Goal: Task Accomplishment & Management: Complete application form

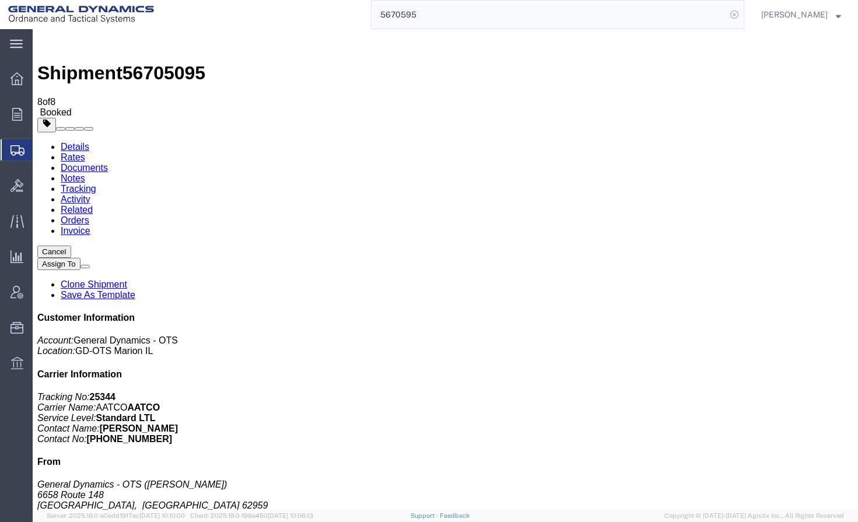
click at [742, 13] on icon at bounding box center [734, 14] width 16 height 16
click at [742, 15] on icon at bounding box center [734, 14] width 16 height 16
type input "56703059"
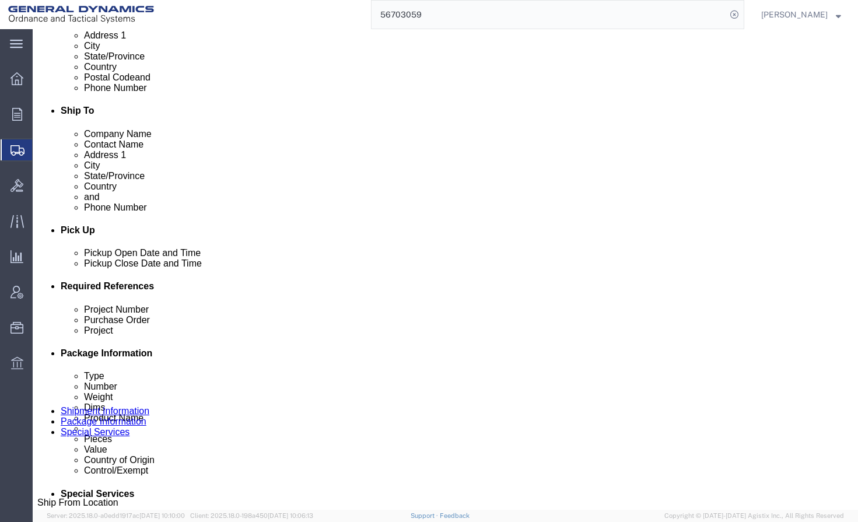
scroll to position [700, 0]
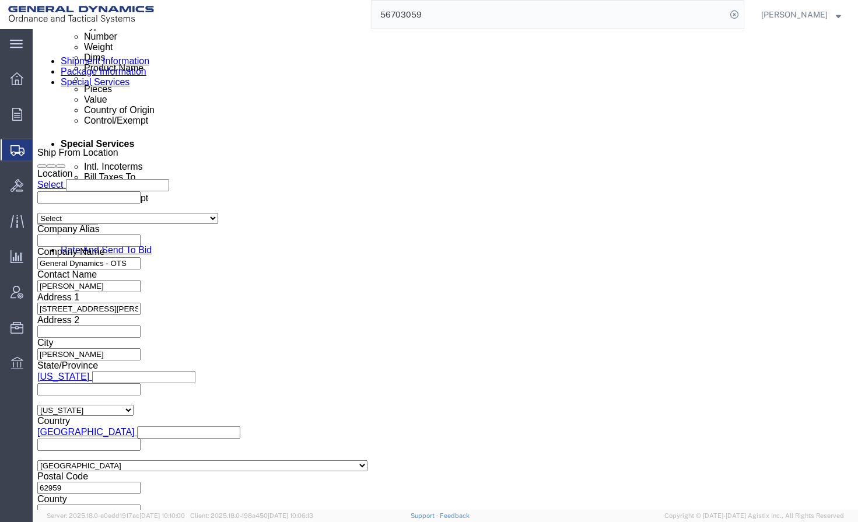
click input "025358/025359"
click input "TRK- TLR-164162"
click div "References Add reference"
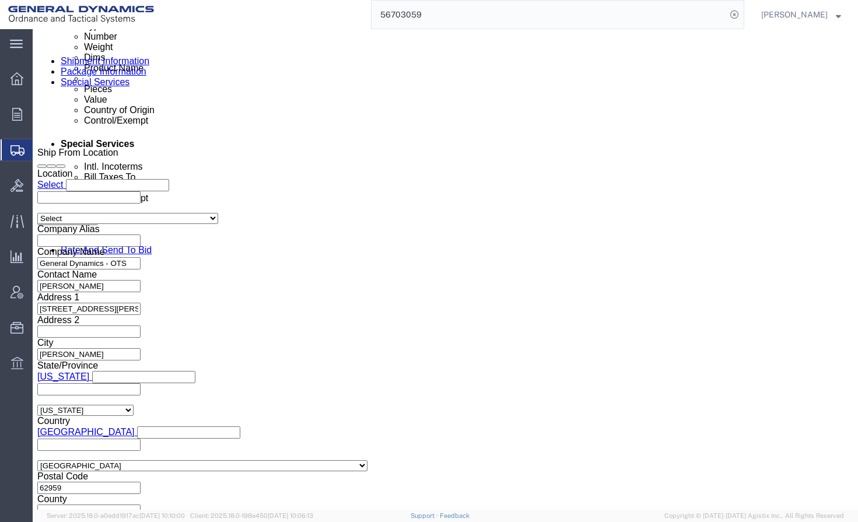
scroll to position [0, 0]
click button "Save"
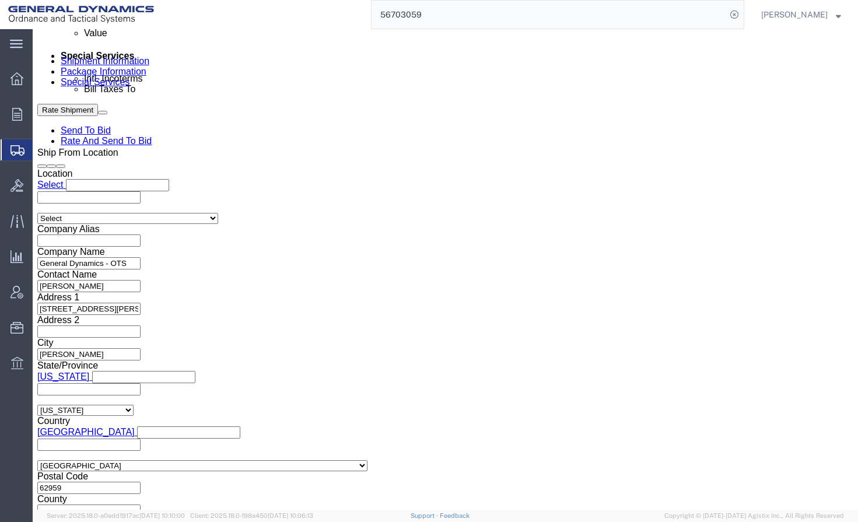
click at [0, 0] on span "Create from Template" at bounding box center [0, 0] width 0 height 0
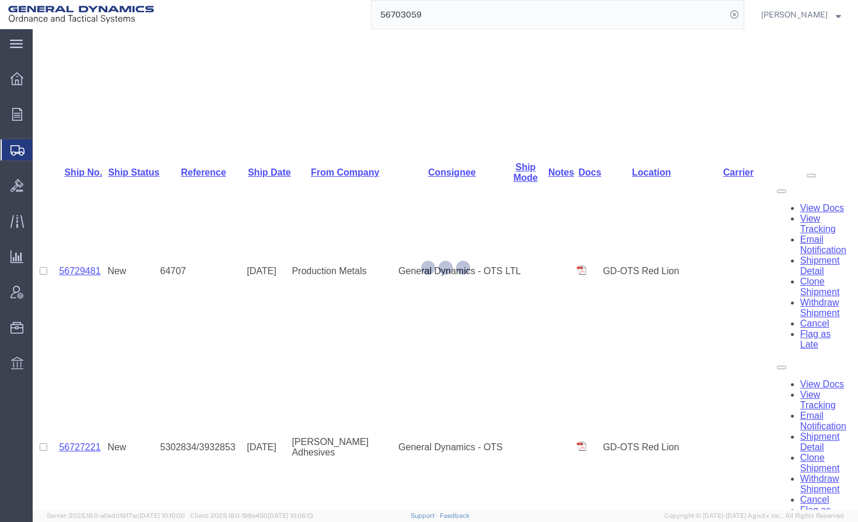
scroll to position [515, 0]
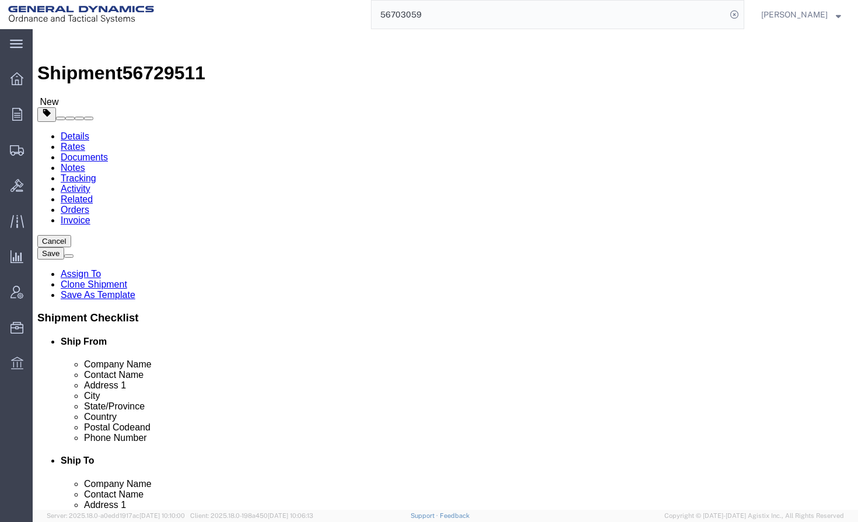
click input "AMRON CORP."
click div "Location Select Select My Profile Location GD-OTS [GEOGRAPHIC_DATA] (Commerce) …"
click input "AMRON"
click p "- AMRON DIVISION OF AMTEC CORP - ([PERSON_NAME]) [STREET_ADDRESS][PERSON_NAME]"
type input "AMRON DIVISION OF AMTEC CORP"
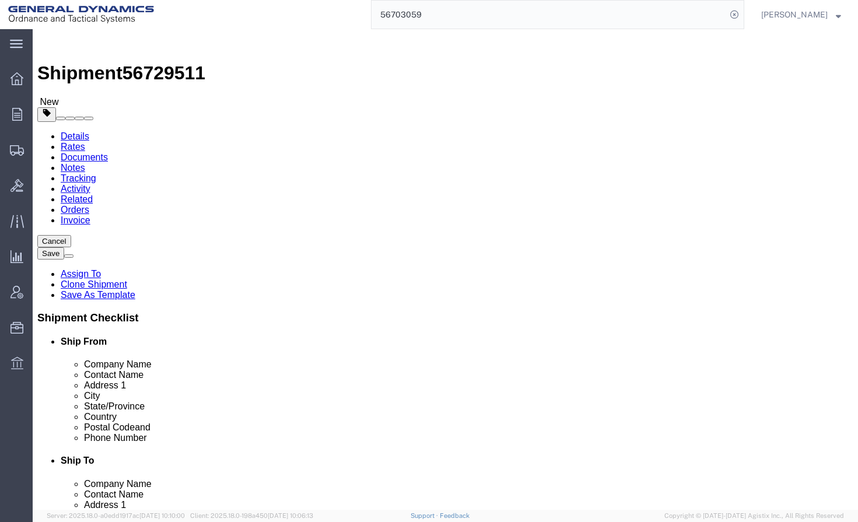
type input "[PERSON_NAME]"
type input "[PHONE_NUMBER]"
select select "WI"
type input "AMRON DIVISION OF AMTEC CORP"
drag, startPoint x: 496, startPoint y: 275, endPoint x: 374, endPoint y: 276, distance: 121.9
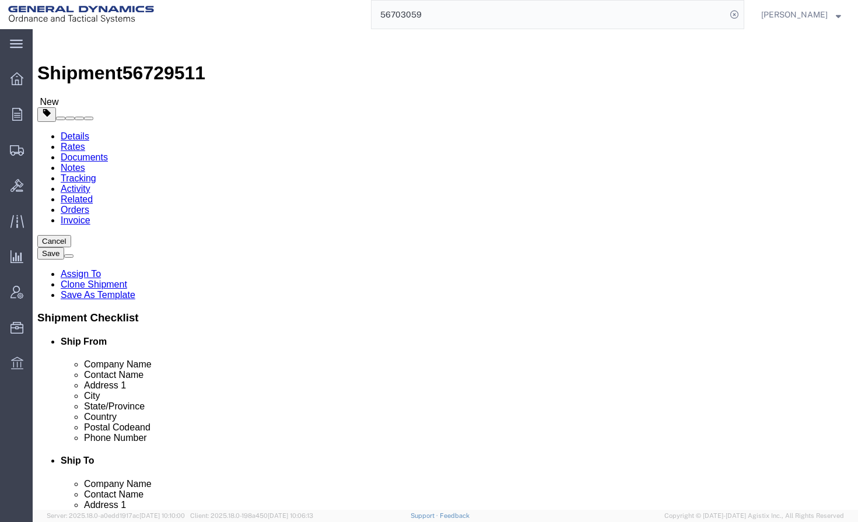
click div "Contact Name [PERSON_NAME]"
type input "[PERSON_NAME]"
drag, startPoint x: 450, startPoint y: 443, endPoint x: 392, endPoint y: 439, distance: 58.4
click div "Postal Code 54409"
click input "[PHONE_NUMBER]"
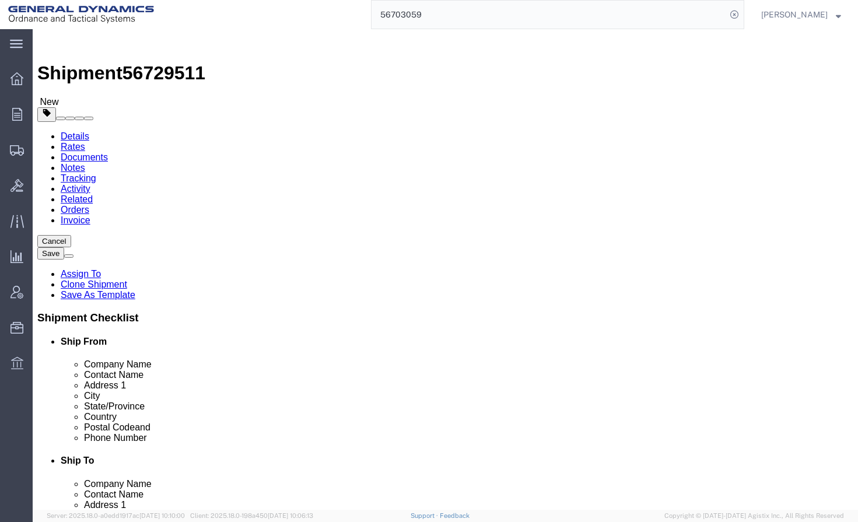
type input "[PHONE_NUMBER]"
drag, startPoint x: 210, startPoint y: 240, endPoint x: 95, endPoint y: 240, distance: 114.9
click div "Company Name [PERSON_NAME]"
paste input "[PERSON_NAME]"
type input "[PERSON_NAME]"
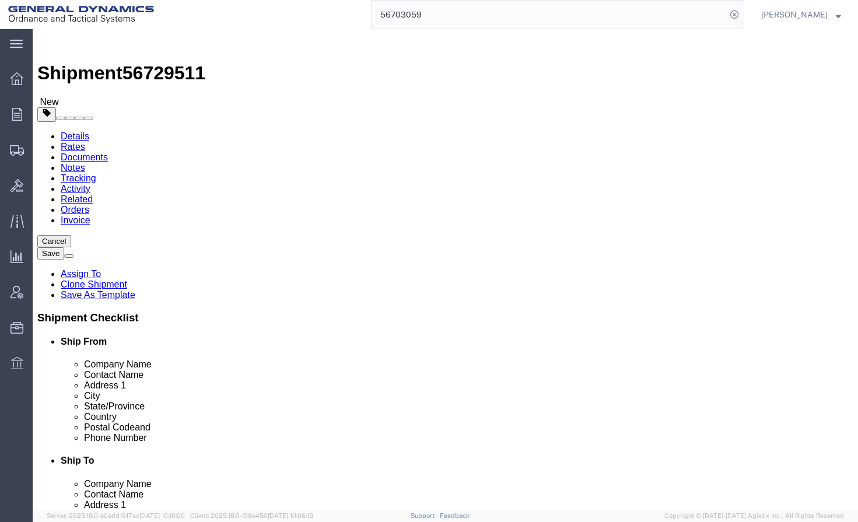
click input "text"
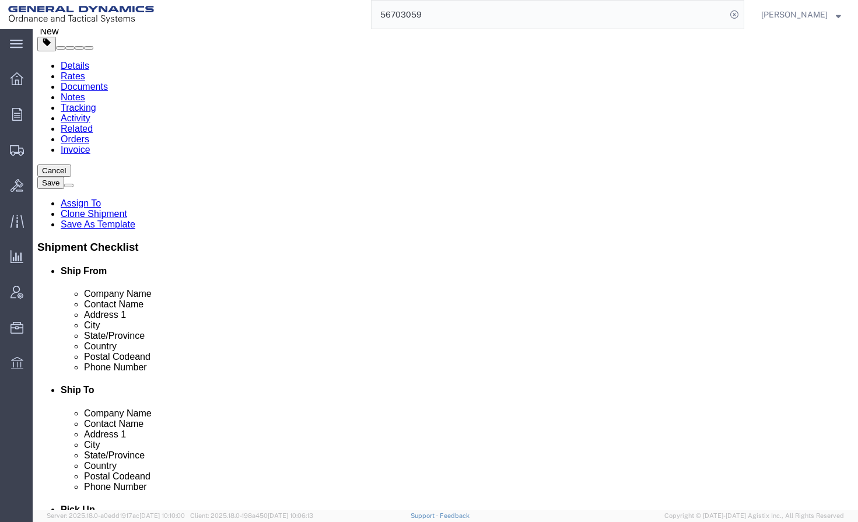
scroll to position [175, 0]
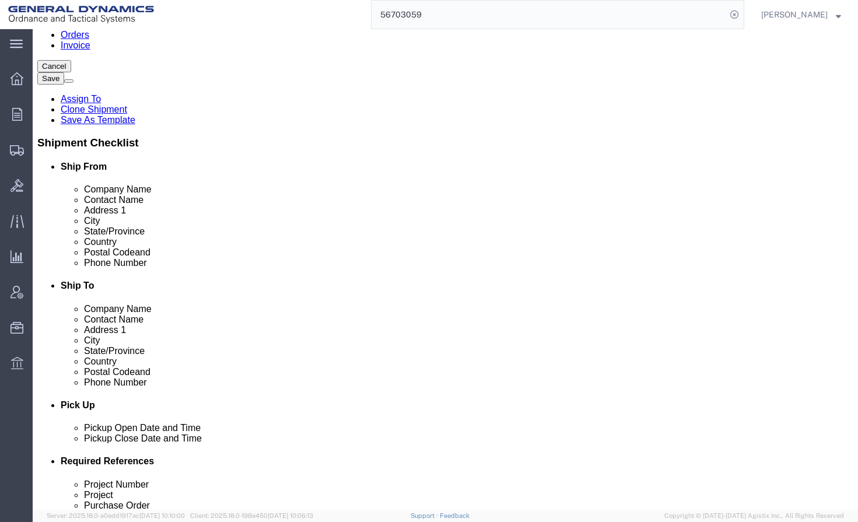
type input "GD-OTS"
click input "text"
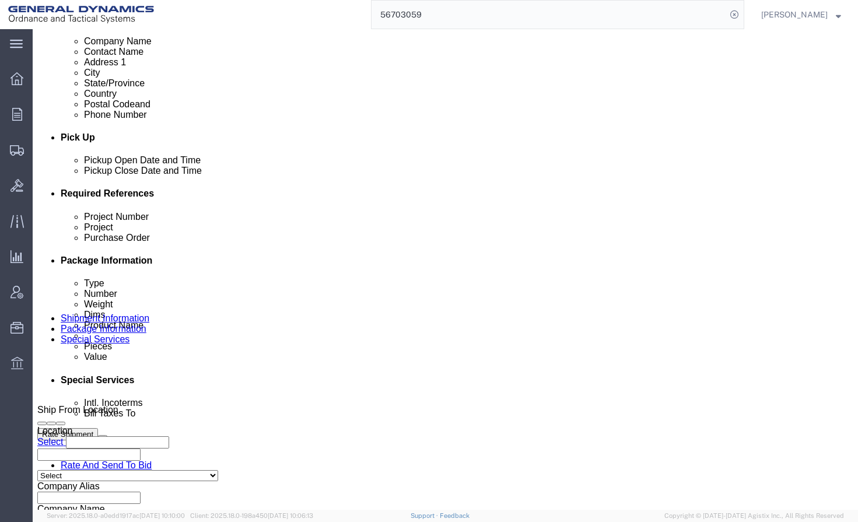
scroll to position [525, 0]
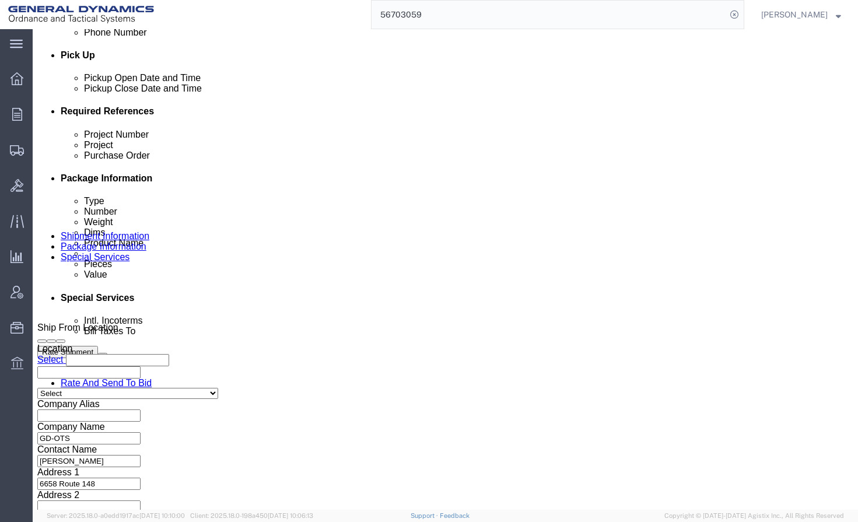
type input "[PHONE_NUMBER]"
click div "[DATE] 2:06 PM"
type input "9:06 AM"
click button "Apply"
click icon "button"
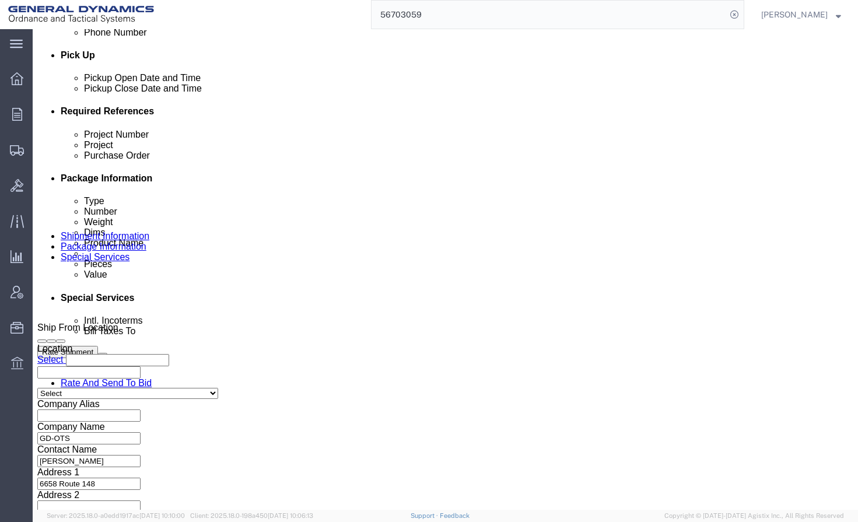
click icon "button"
drag, startPoint x: 546, startPoint y: 384, endPoint x: 453, endPoint y: 385, distance: 93.3
click div "Purchase Order 10691"
type input "25401"
click input "text"
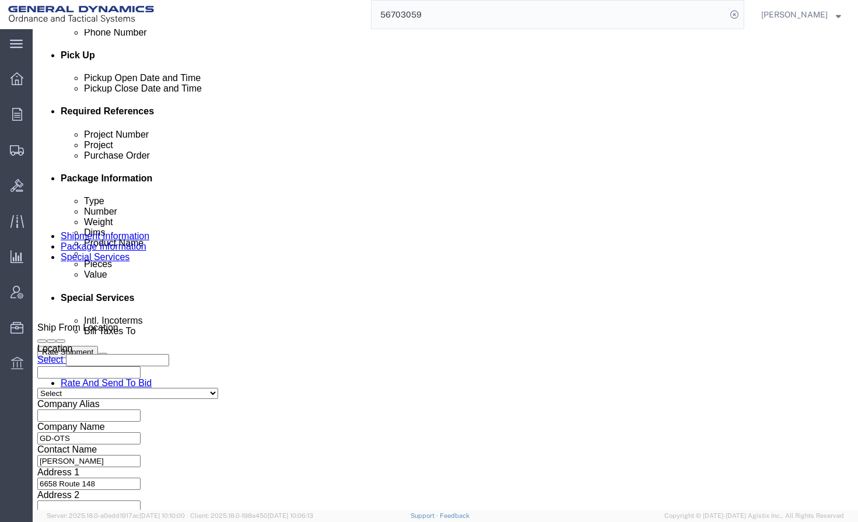
type input "D0228"
click input "text"
drag, startPoint x: 521, startPoint y: 385, endPoint x: 475, endPoint y: 385, distance: 46.1
click div "Purchase Order 25401"
paste input "25401"
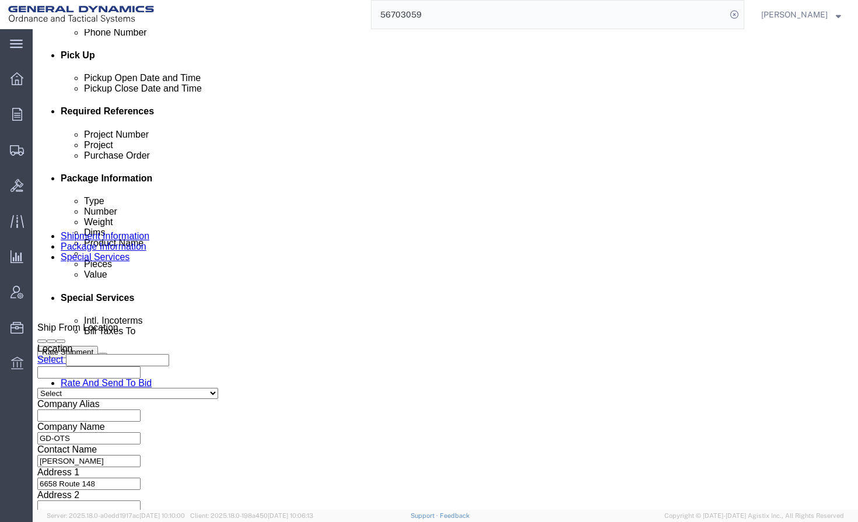
type input "25401"
drag, startPoint x: 527, startPoint y: 387, endPoint x: 443, endPoint y: 381, distance: 84.2
click div "Purchase Order 25401"
type input "91995"
click input "D0228"
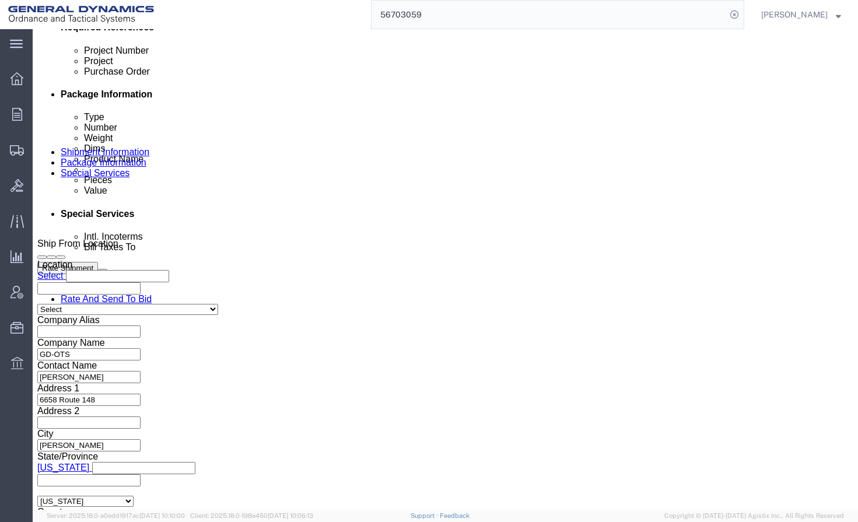
scroll to position [741, 0]
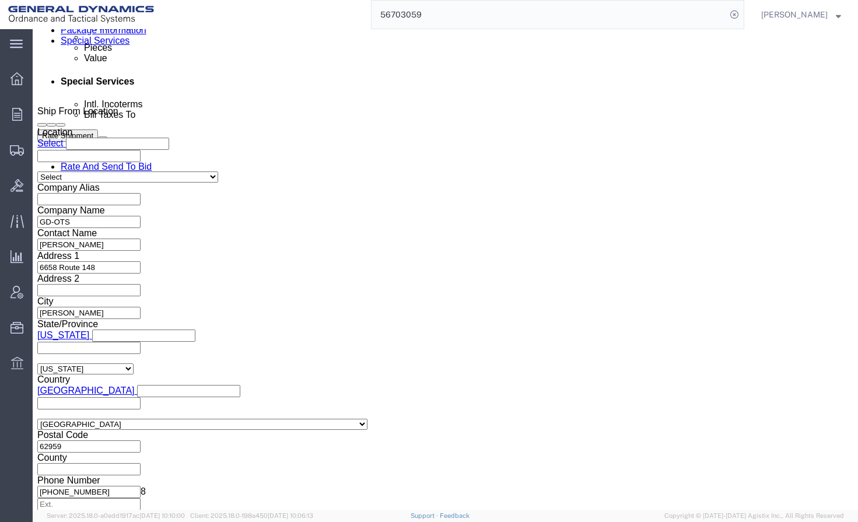
type input "D0228-23U"
click button "Continue"
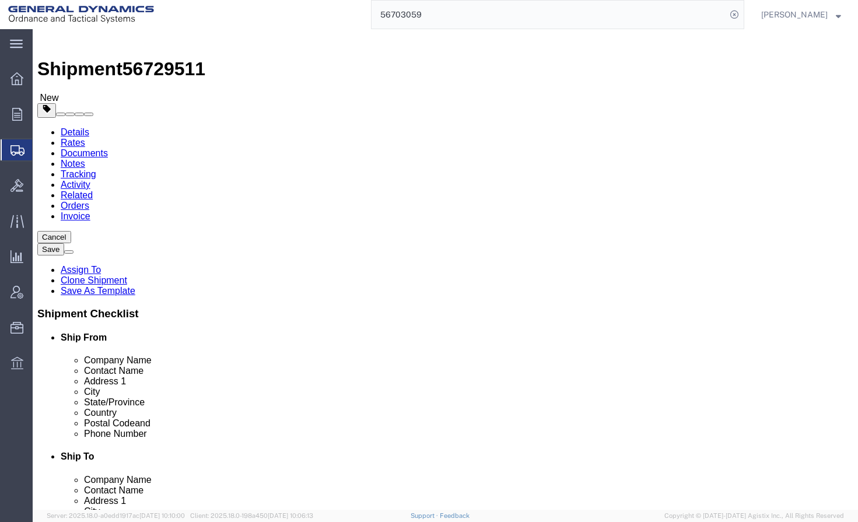
click input "text"
type input "14"
type input "7"
type input "5"
type input "8"
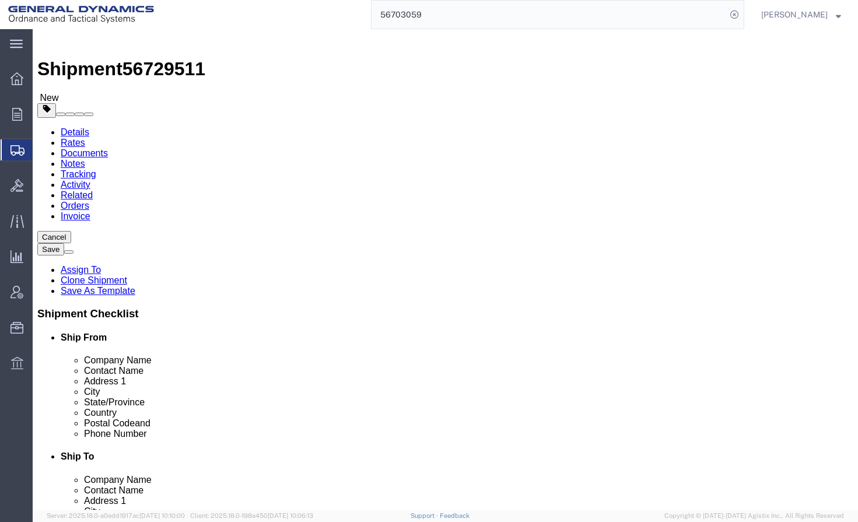
click dd
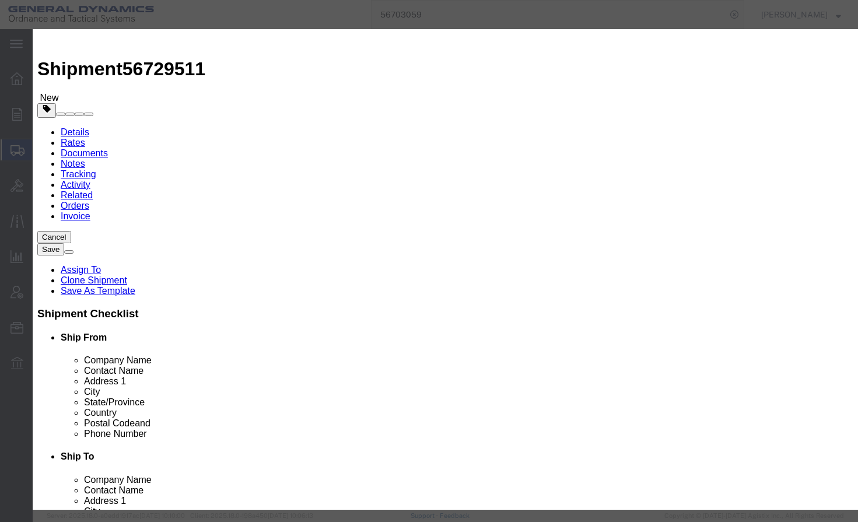
click input "text"
type input "INERT 23U CARTRIDGES"
drag, startPoint x: 250, startPoint y: 113, endPoint x: 178, endPoint y: 118, distance: 71.9
click div "Pieces 0.00 Select Bag Barrels 100Board Feet Bottle Box Blister Pack Carats Can…"
type input "8"
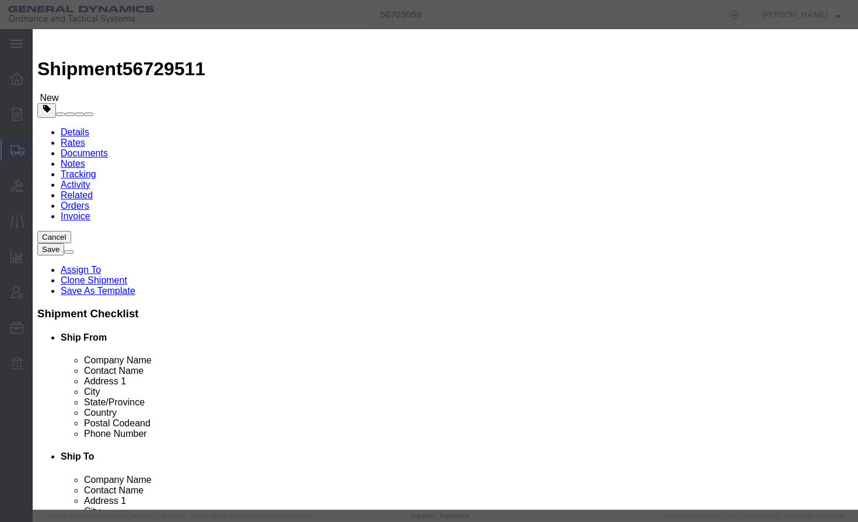
click input "text"
type input "100"
click div "Commodity library"
drag, startPoint x: 327, startPoint y: 198, endPoint x: 210, endPoint y: 181, distance: 118.3
click textarea "Vendor=FedEx Express;Vendor Svc=Invalid Service"
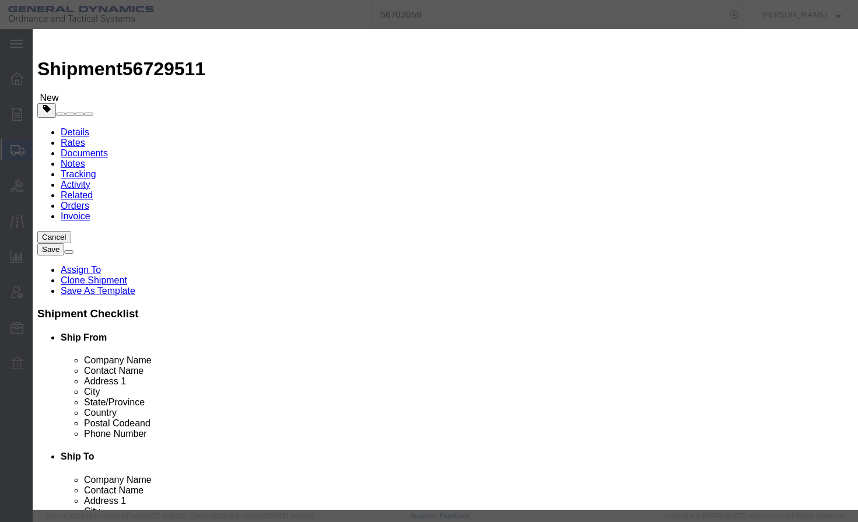
click div "Commodity library Product Name INERT 23U CARTRIDGES INERT 2 Pieces 8 Select Bag…"
click textarea
type textarea "SAMPLES"
click label
click input "checkbox"
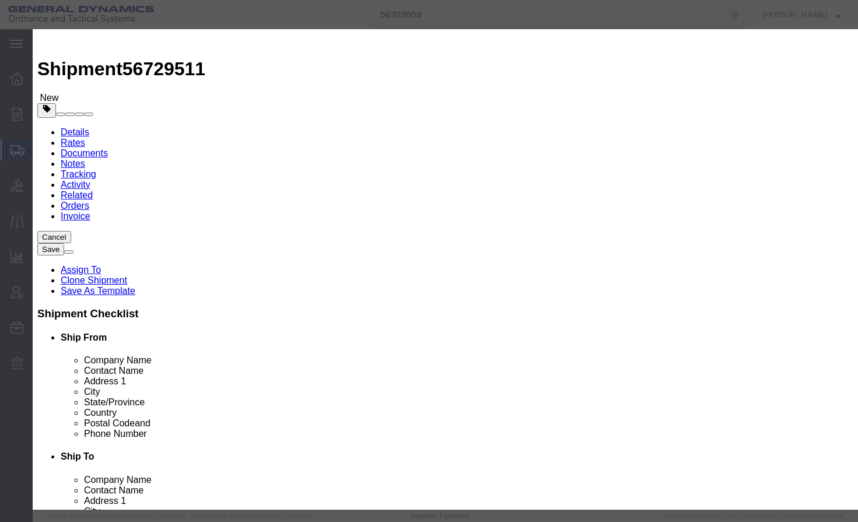
checkbox input "true"
click button "Save & Close"
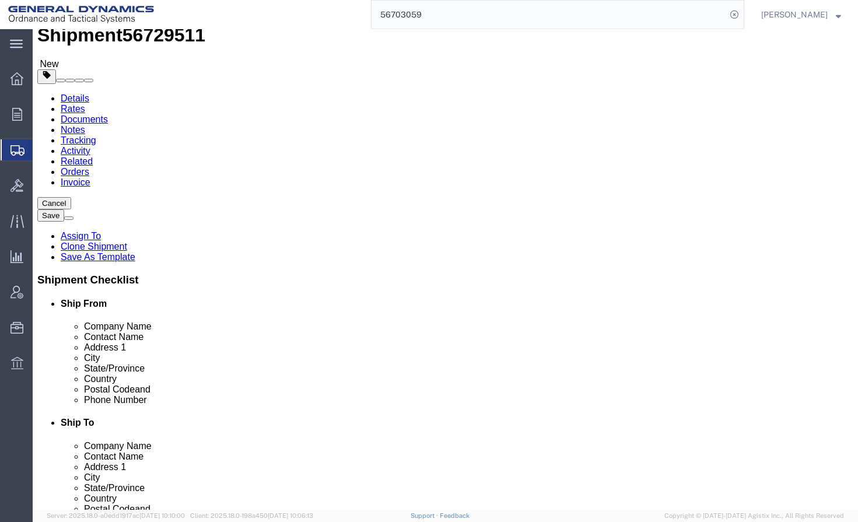
scroll to position [74, 0]
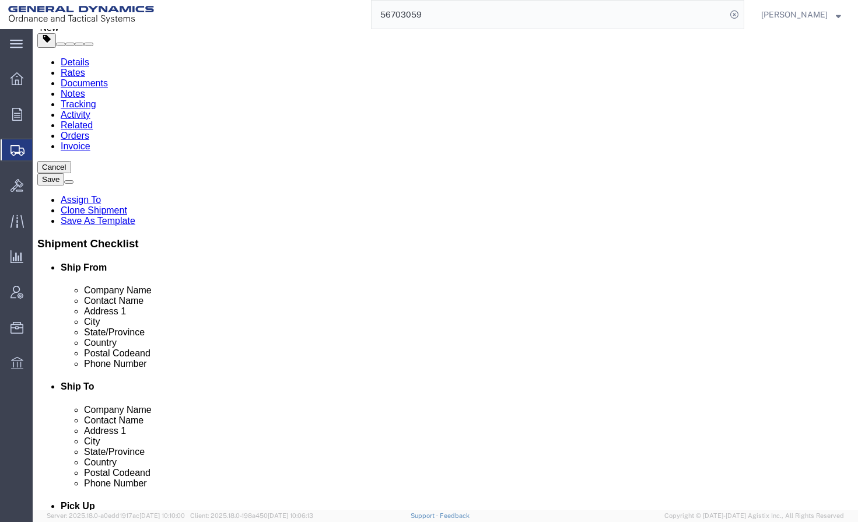
click button "Continue"
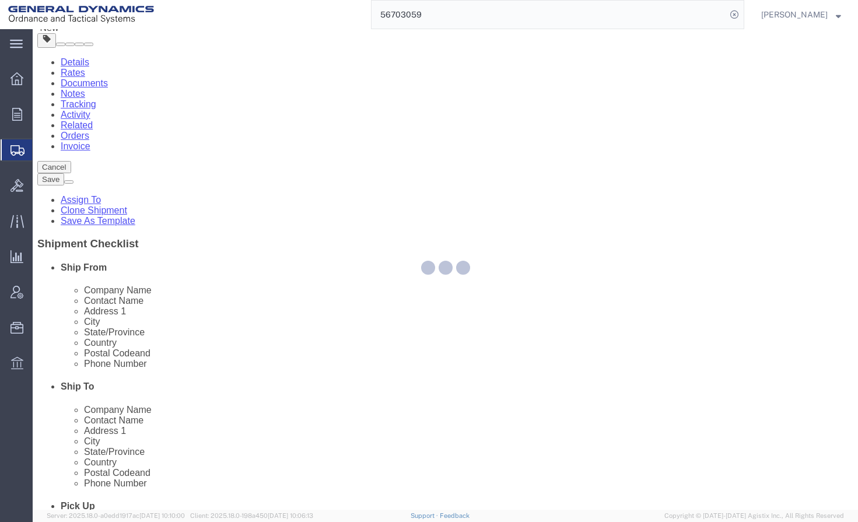
select select
select select "DEPARTMENT"
select select "1763975"
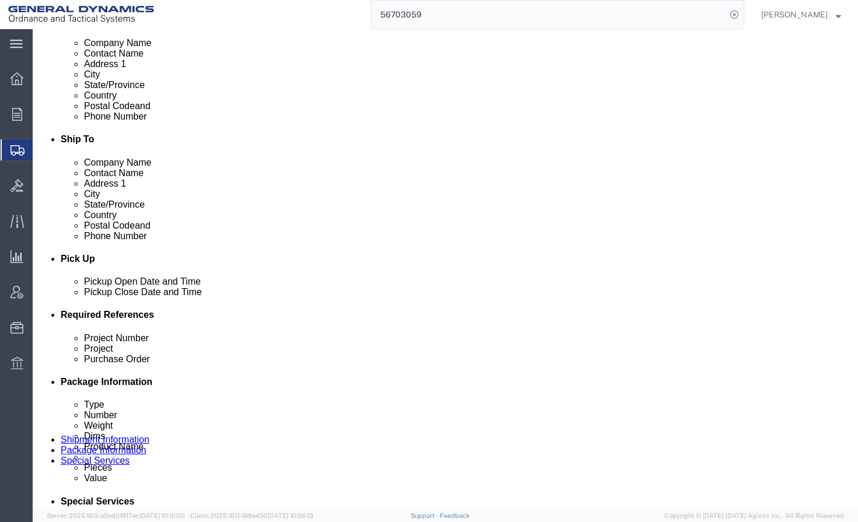
scroll to position [424, 0]
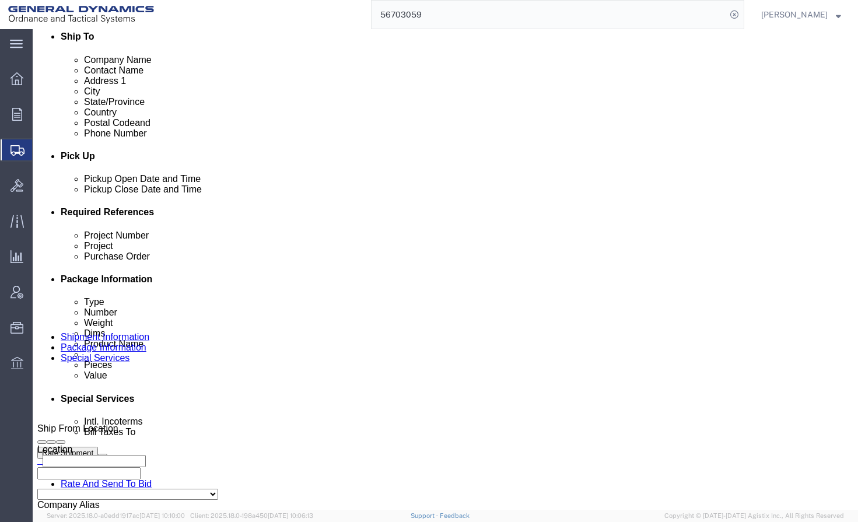
click select "Select Recipient Account Sender/Shipper Third Party Account"
select select "SHIP"
click select "Select Recipient Account Sender/Shipper Third Party Account"
click div "Billing Location Select Select My Profile Location GD-OTS [GEOGRAPHIC_DATA] (Co…"
click button "Rate Shipment"
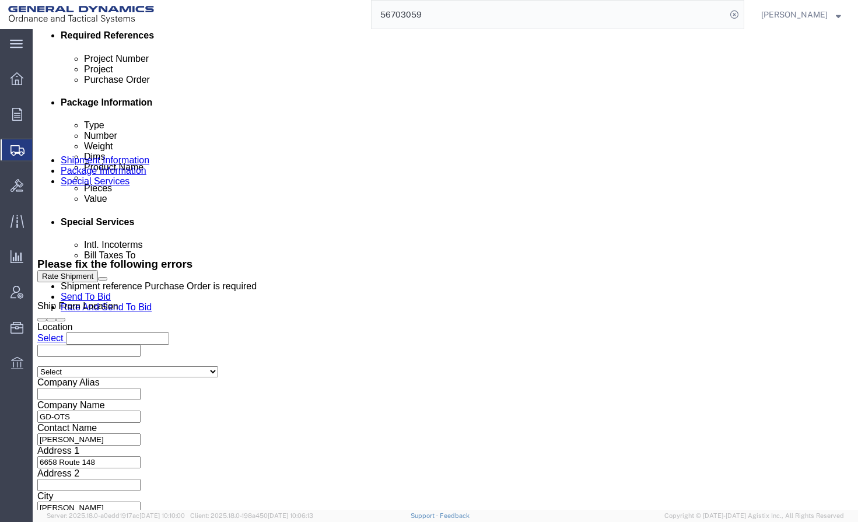
scroll to position [716, 0]
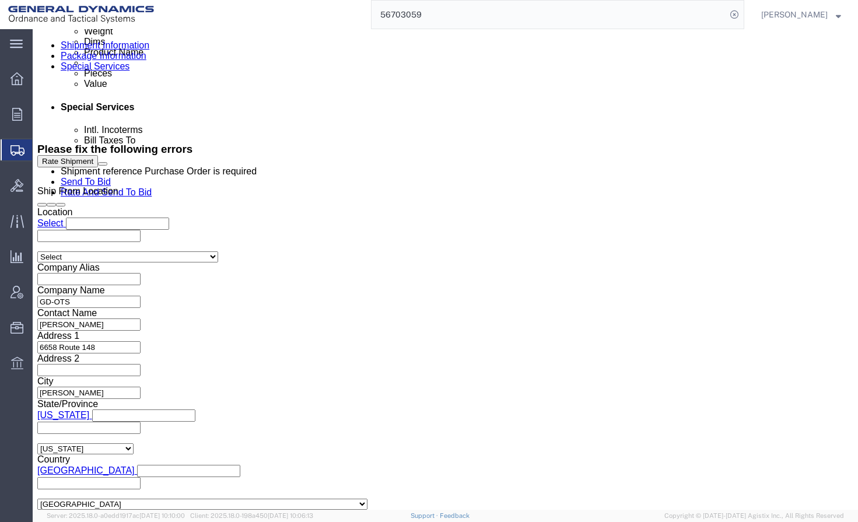
click input "text"
drag, startPoint x: 148, startPoint y: 245, endPoint x: 103, endPoint y: 245, distance: 45.5
click div "Project 91995"
type input "D0228-23U"
type input "91995"
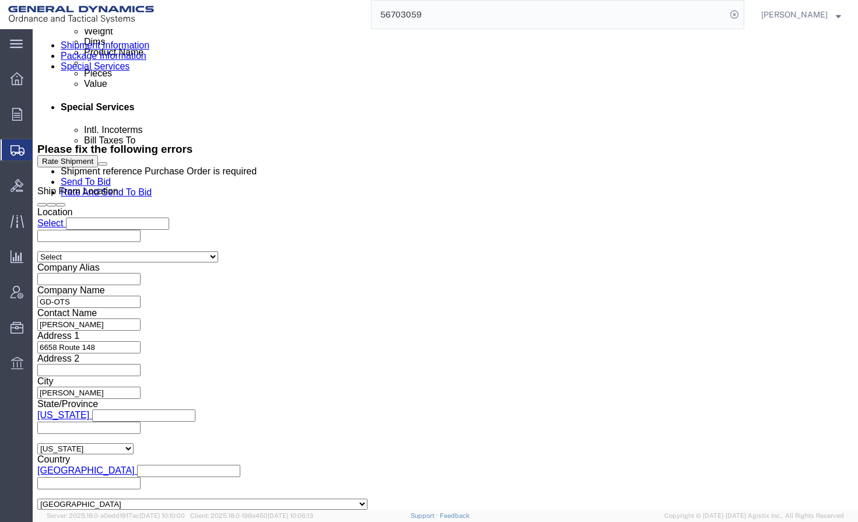
click div "References Add reference"
click button "Rate Shipment"
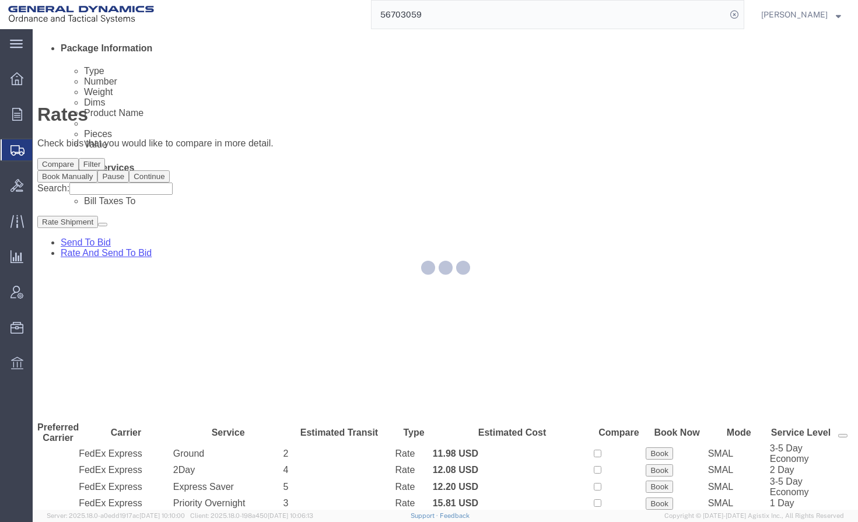
scroll to position [0, 0]
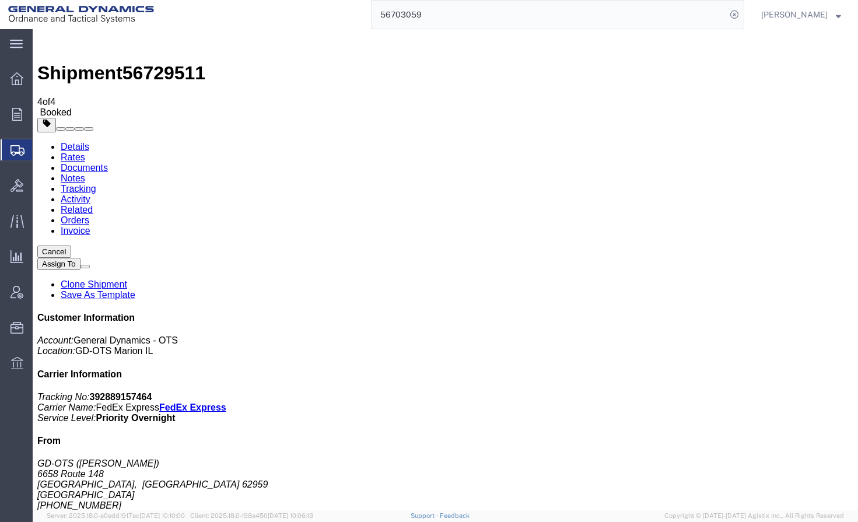
drag, startPoint x: 295, startPoint y: 30, endPoint x: 349, endPoint y: 205, distance: 183.7
